Goal: Navigation & Orientation: Find specific page/section

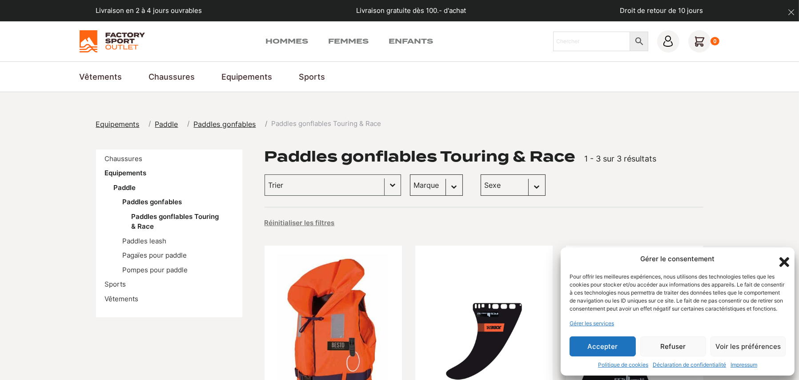
click at [596, 341] on button "Accepter" at bounding box center [602, 346] width 66 height 20
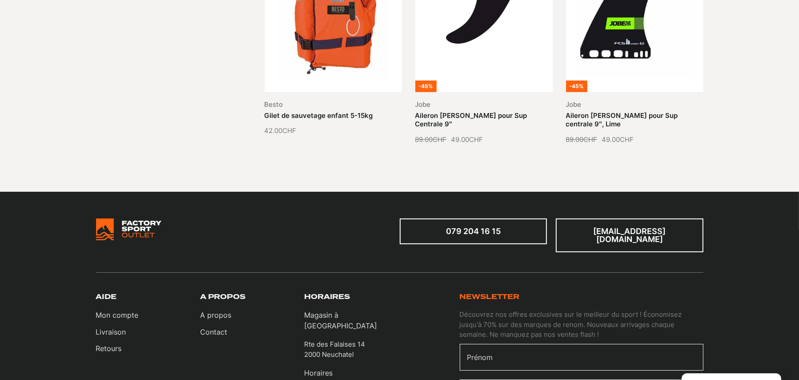
scroll to position [133, 0]
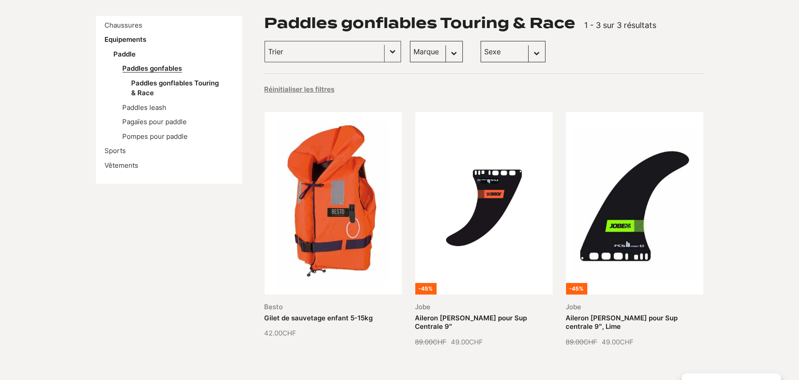
click at [154, 66] on link "Paddles gonfables" at bounding box center [153, 68] width 60 height 8
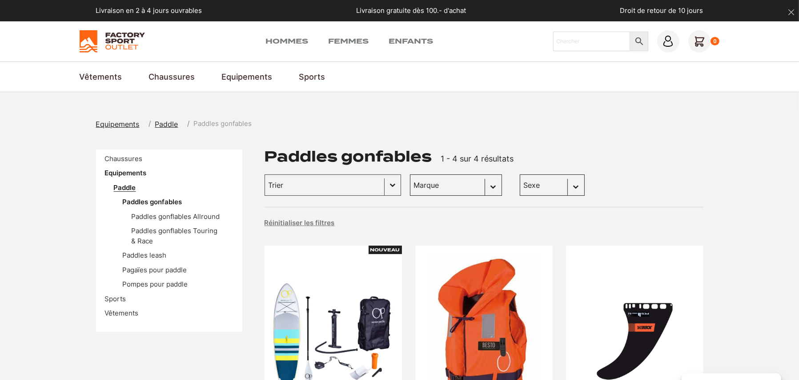
click at [128, 191] on link "Paddle" at bounding box center [125, 187] width 22 height 8
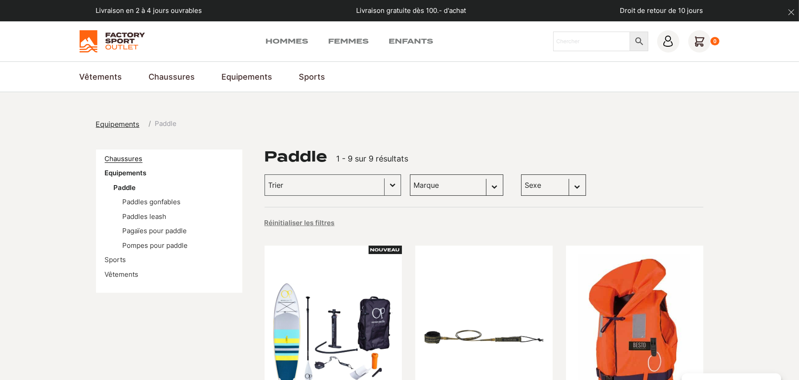
click at [119, 157] on link "Chaussures" at bounding box center [124, 158] width 38 height 8
